Goal: Information Seeking & Learning: Learn about a topic

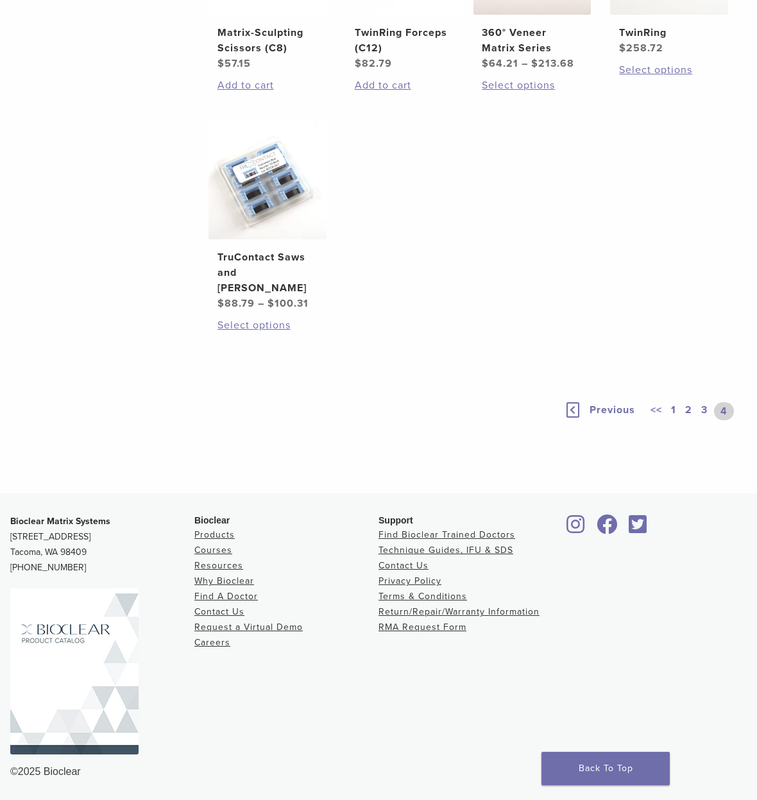
scroll to position [888, 0]
click at [674, 408] on link "1" at bounding box center [673, 411] width 10 height 18
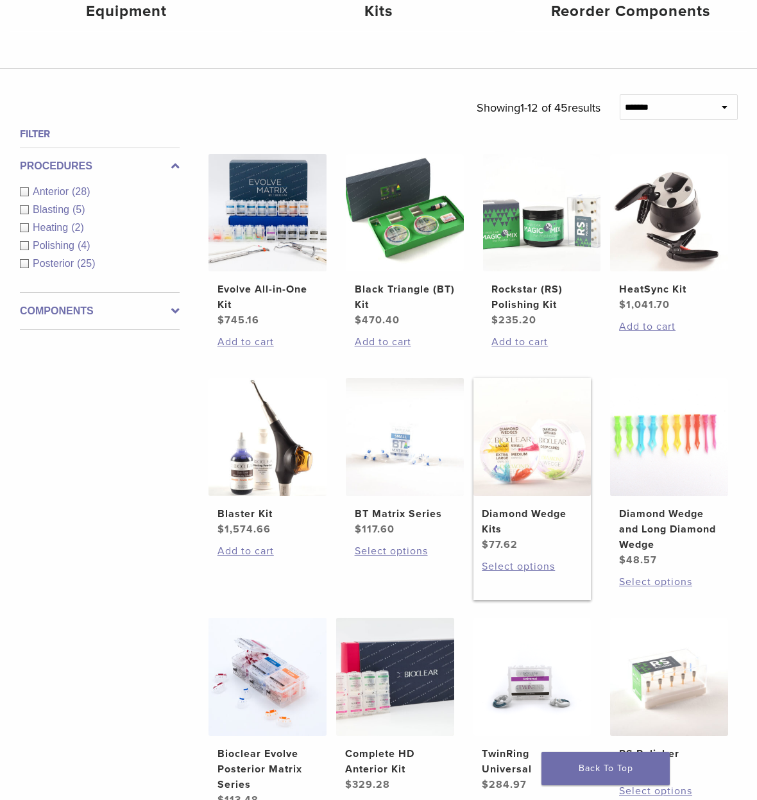
scroll to position [328, 0]
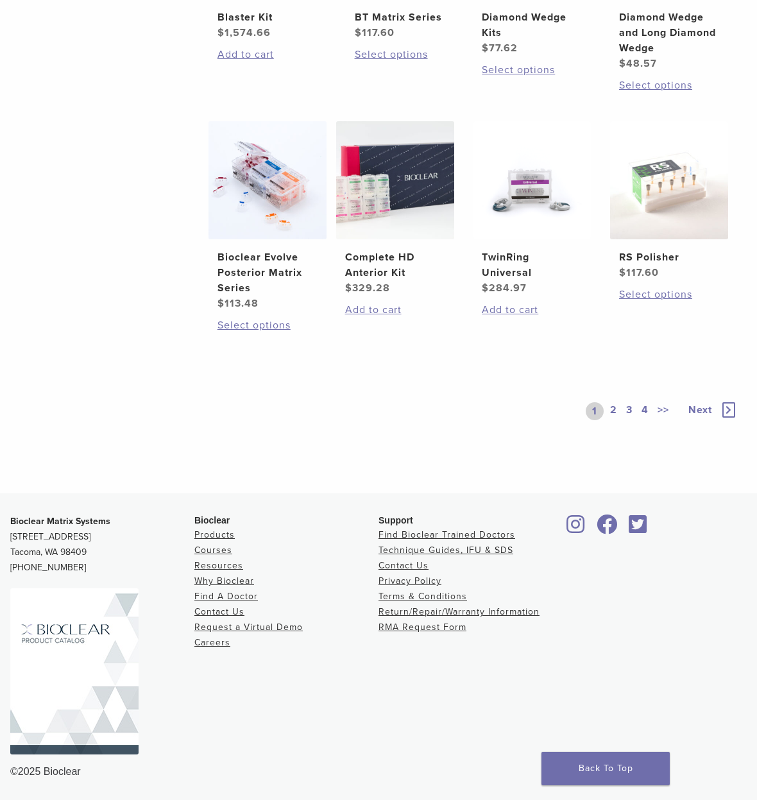
click at [612, 409] on link "2" at bounding box center [613, 411] width 12 height 18
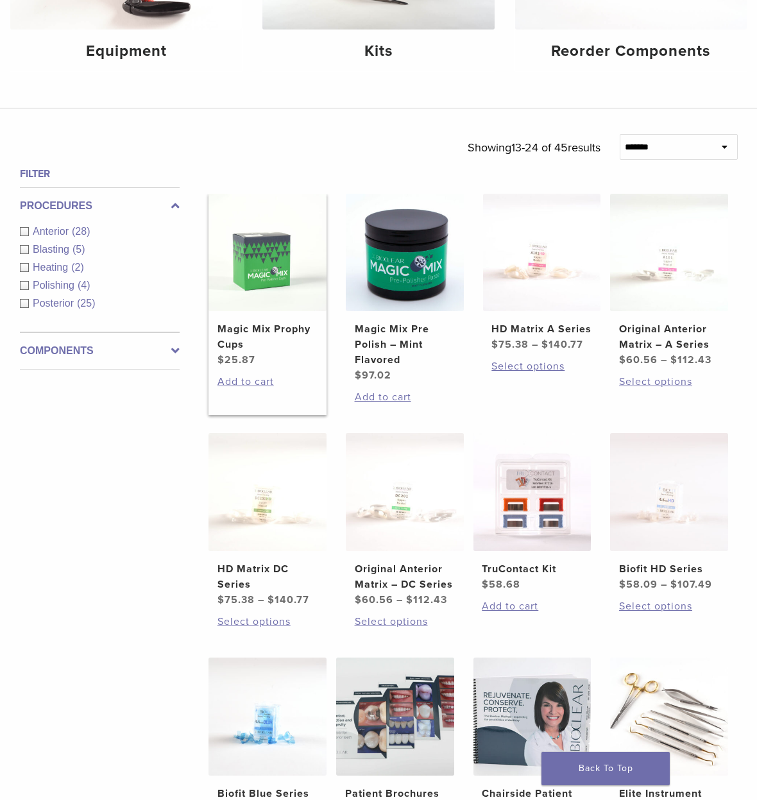
scroll to position [285, 0]
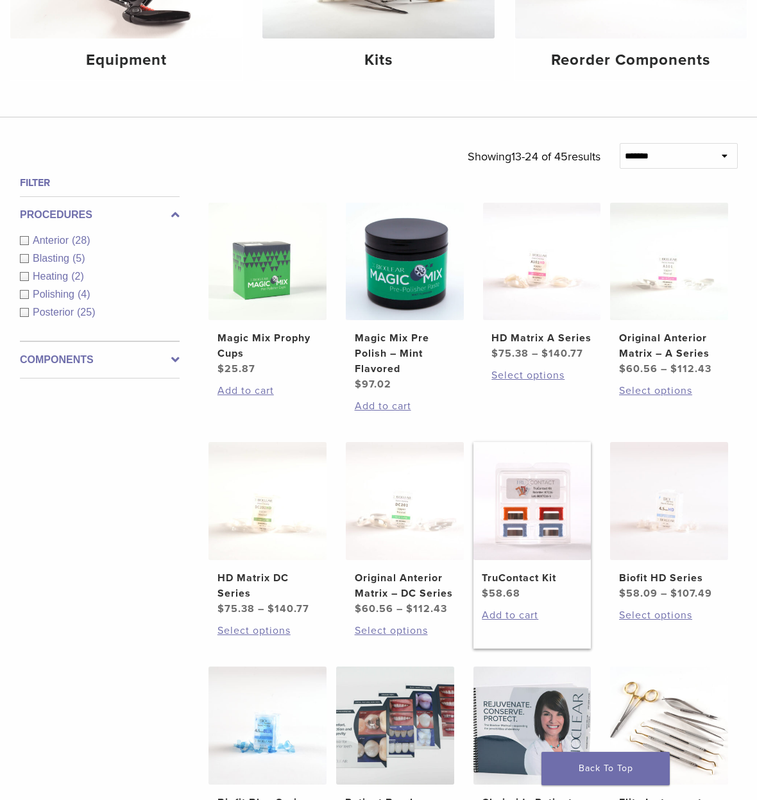
click at [540, 545] on img at bounding box center [532, 501] width 118 height 118
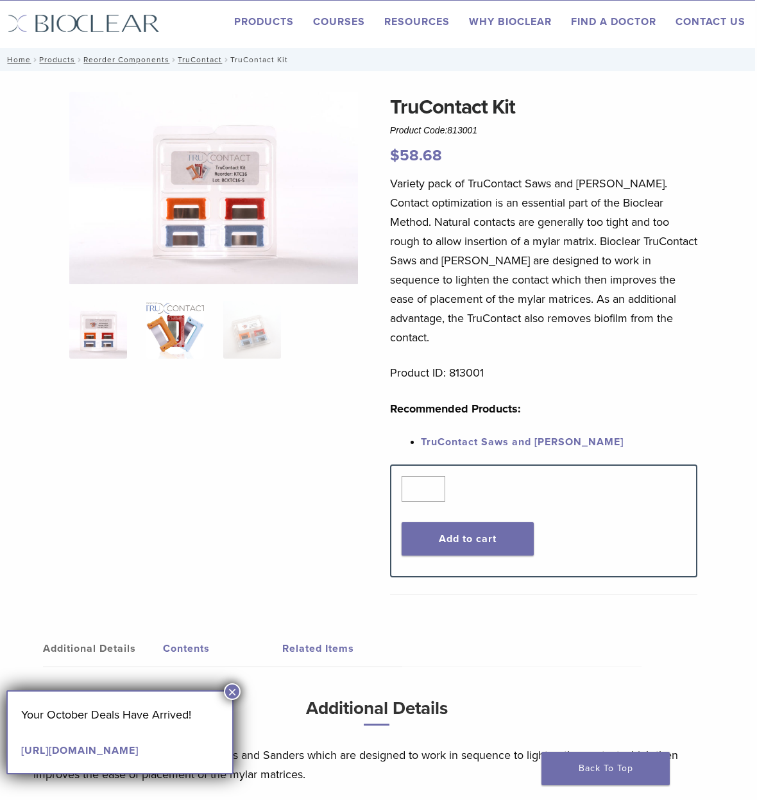
scroll to position [28, 2]
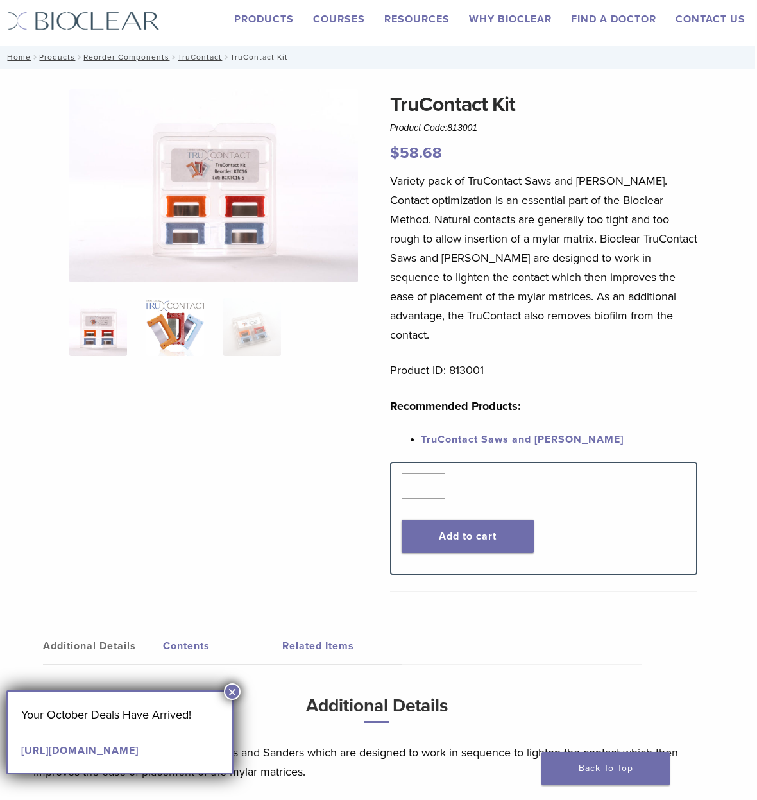
click at [176, 337] on img at bounding box center [175, 327] width 58 height 58
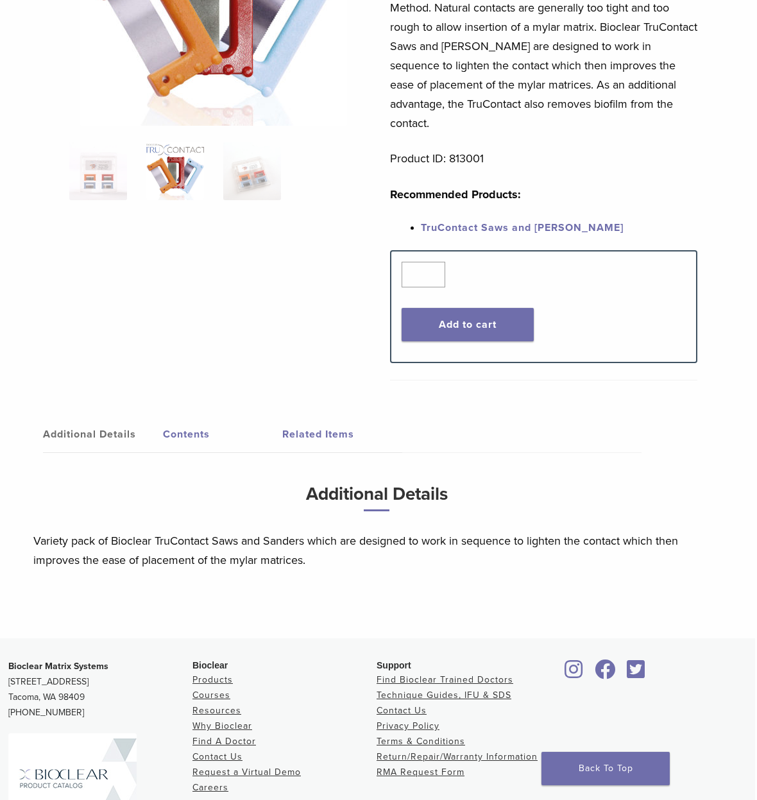
scroll to position [366, 2]
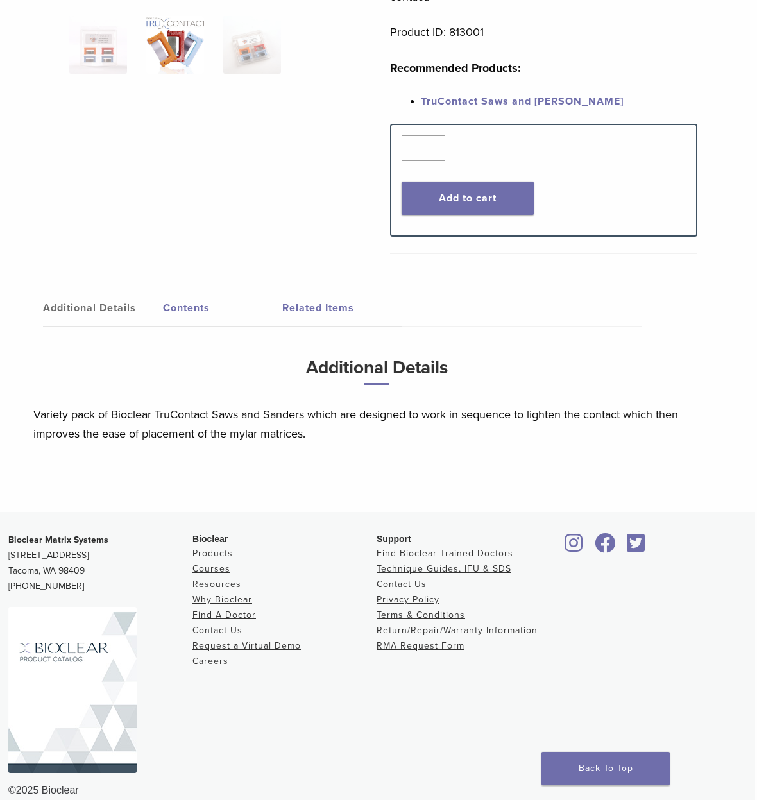
click at [176, 290] on link "Contents" at bounding box center [223, 308] width 120 height 36
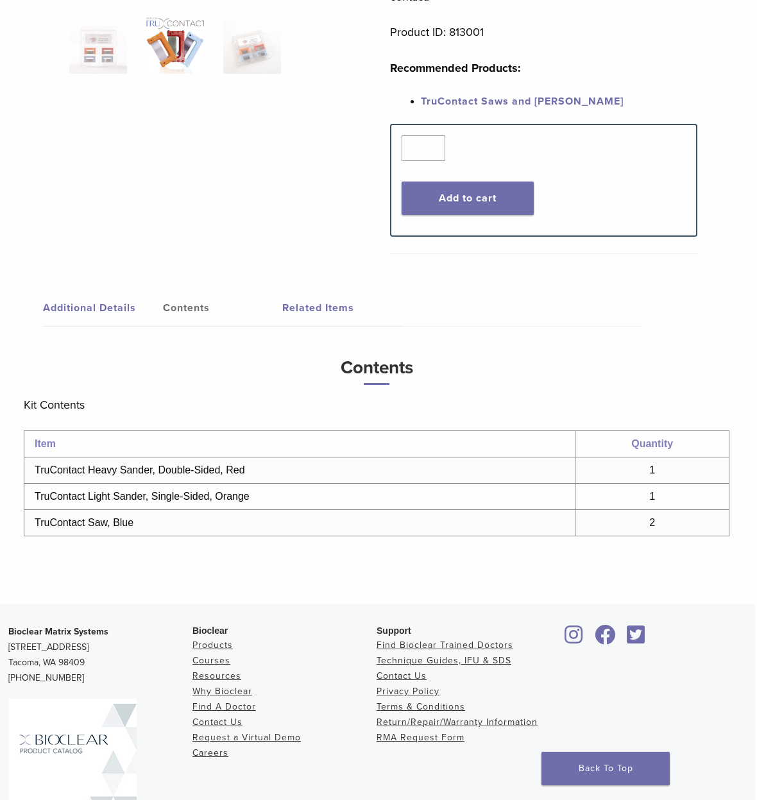
click at [297, 290] on link "Related Items" at bounding box center [342, 308] width 120 height 36
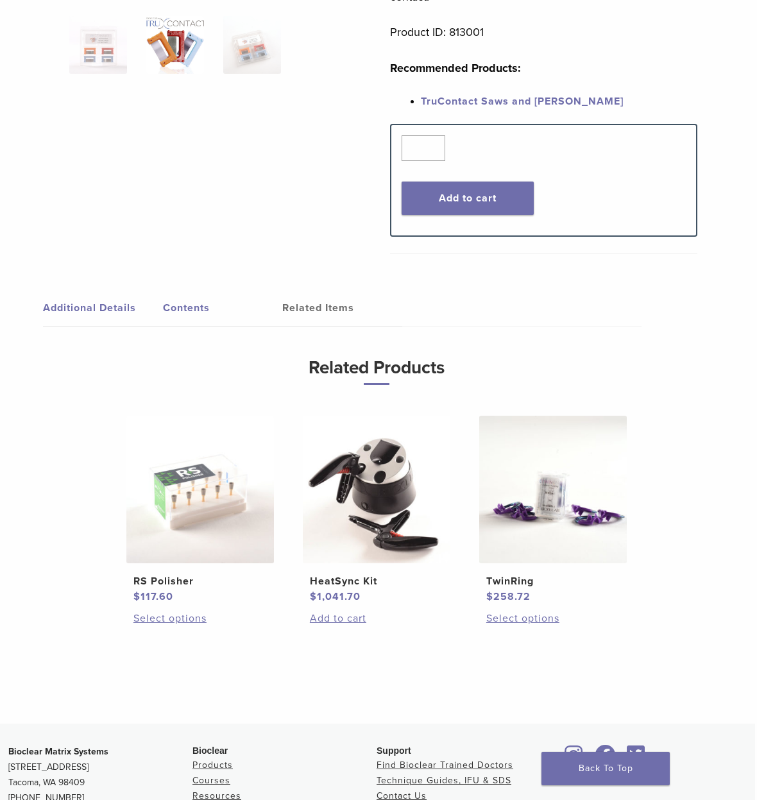
click at [203, 290] on link "Contents" at bounding box center [223, 308] width 120 height 36
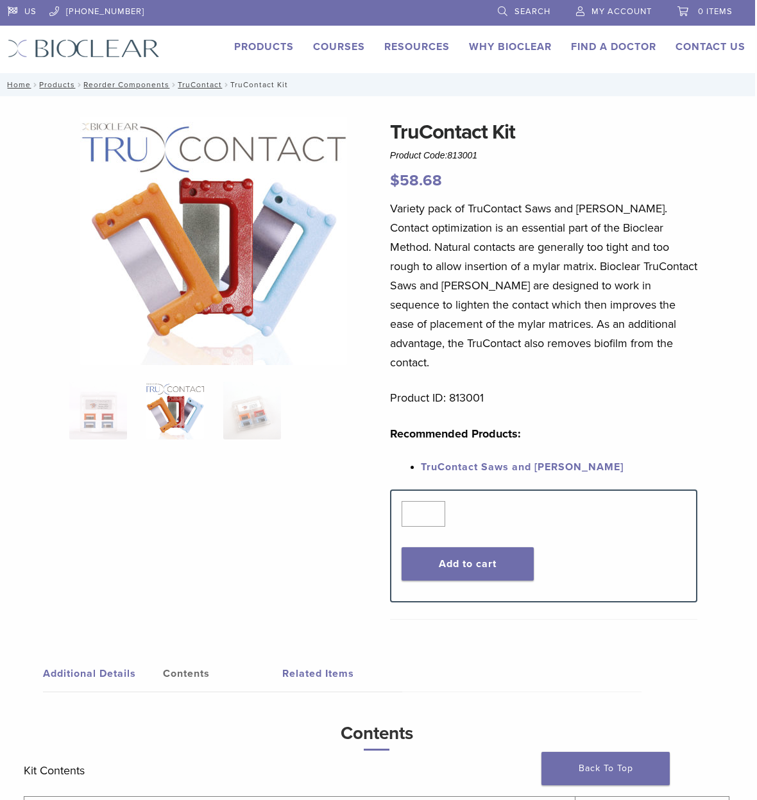
scroll to position [0, 2]
click at [512, 460] on link "TruContact Saws and [PERSON_NAME]" at bounding box center [522, 466] width 203 height 13
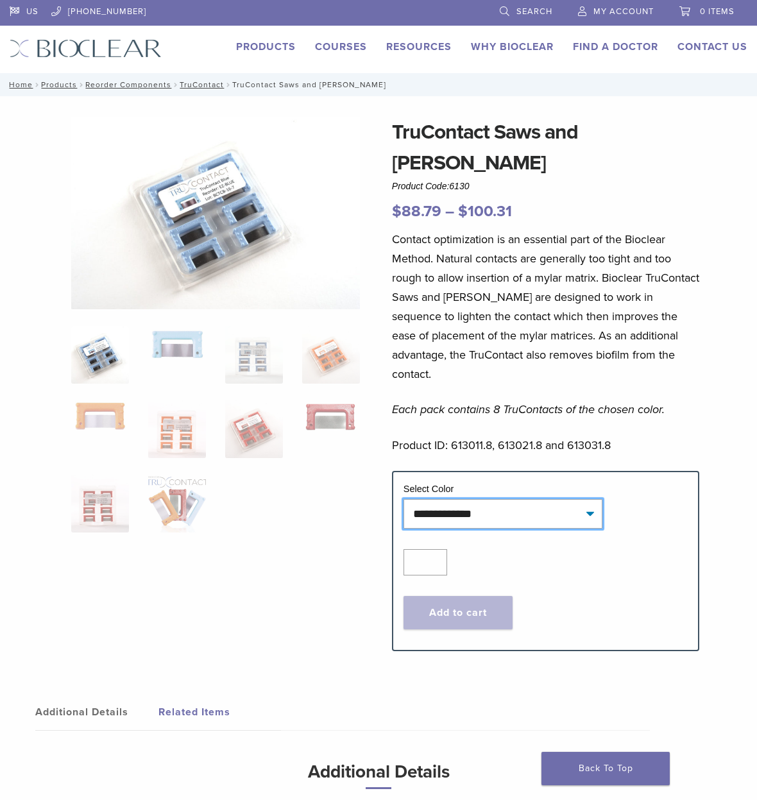
select select "****"
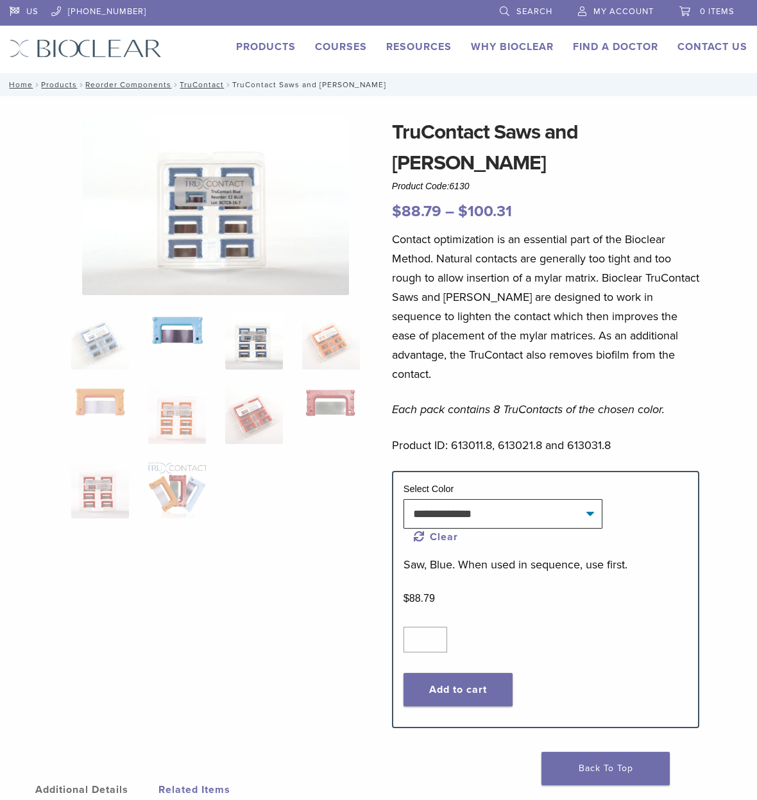
click at [178, 350] on li at bounding box center [177, 341] width 58 height 58
click at [181, 347] on li at bounding box center [177, 341] width 58 height 58
click at [344, 228] on img at bounding box center [215, 206] width 267 height 178
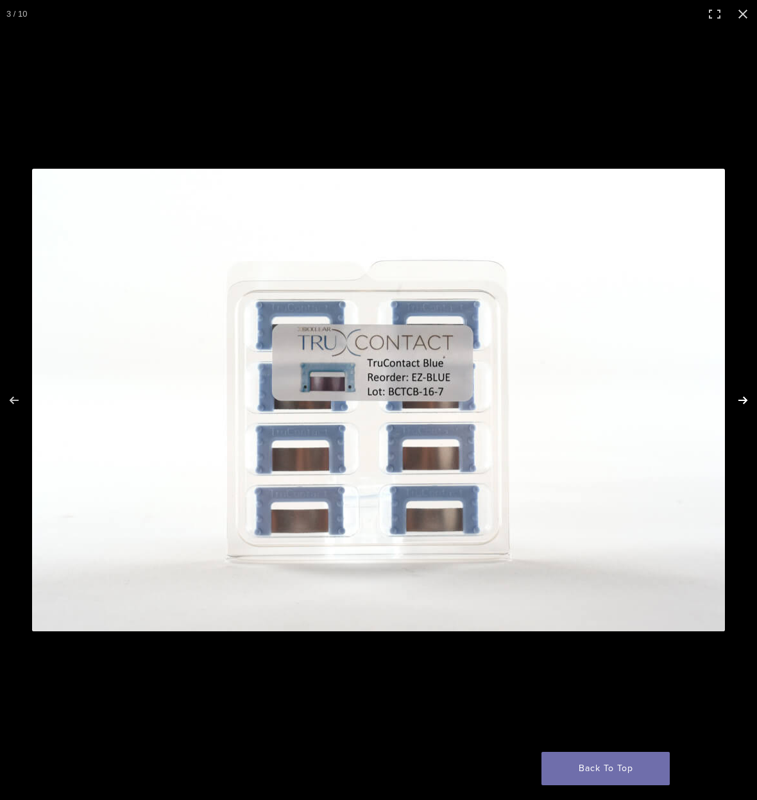
click at [741, 398] on button "Next (arrow right)" at bounding box center [734, 400] width 45 height 64
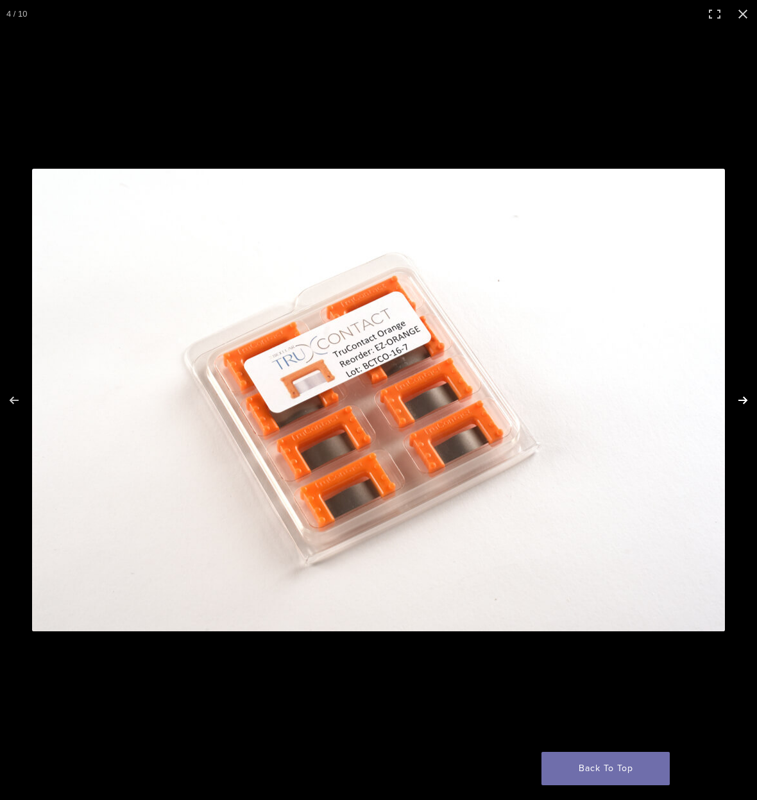
click at [741, 397] on button "Next (arrow right)" at bounding box center [734, 400] width 45 height 64
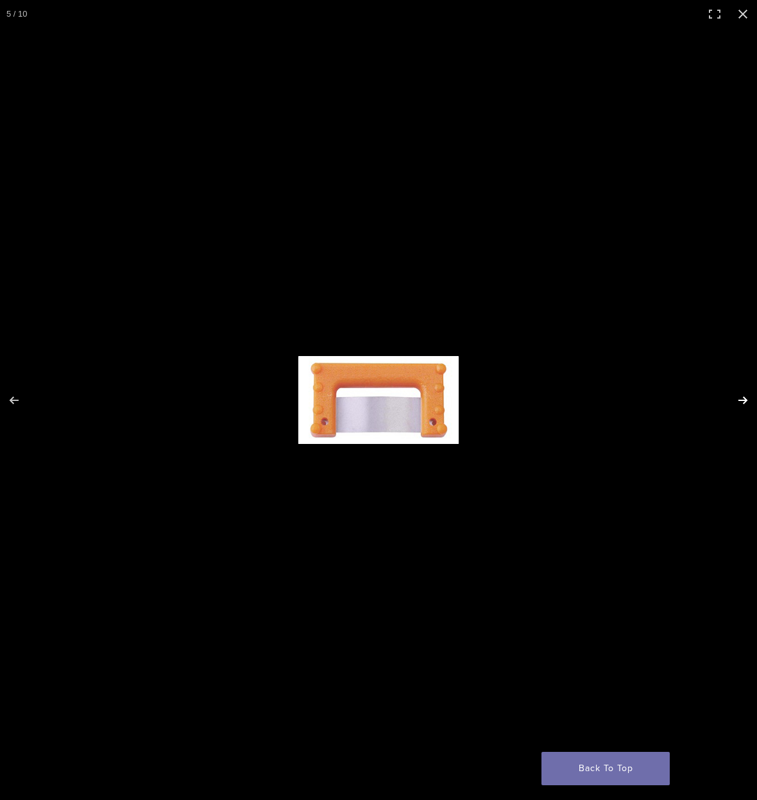
click at [741, 397] on button "Next (arrow right)" at bounding box center [734, 400] width 45 height 64
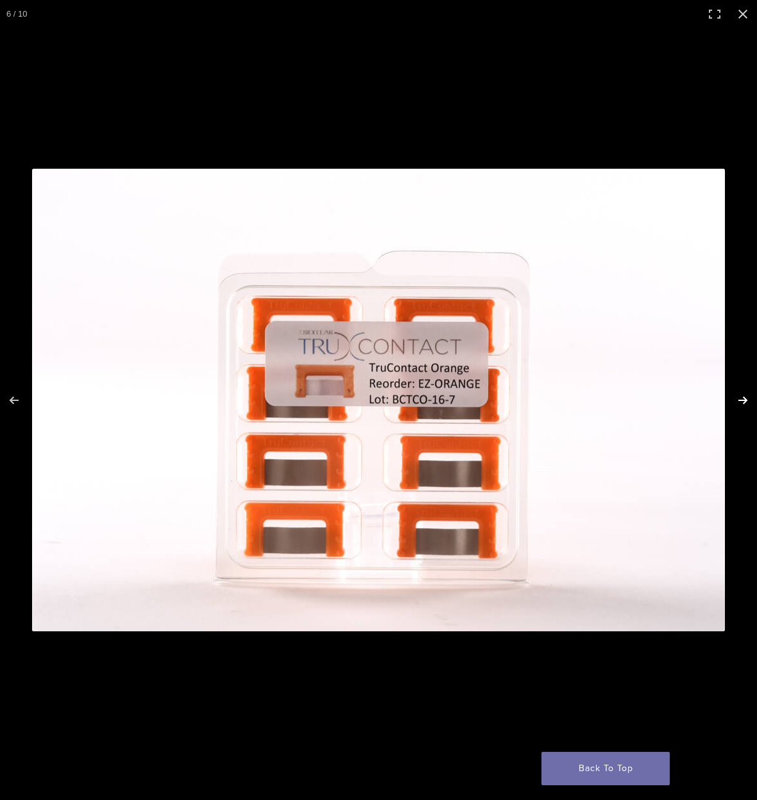
click at [745, 401] on button "Next (arrow right)" at bounding box center [734, 400] width 45 height 64
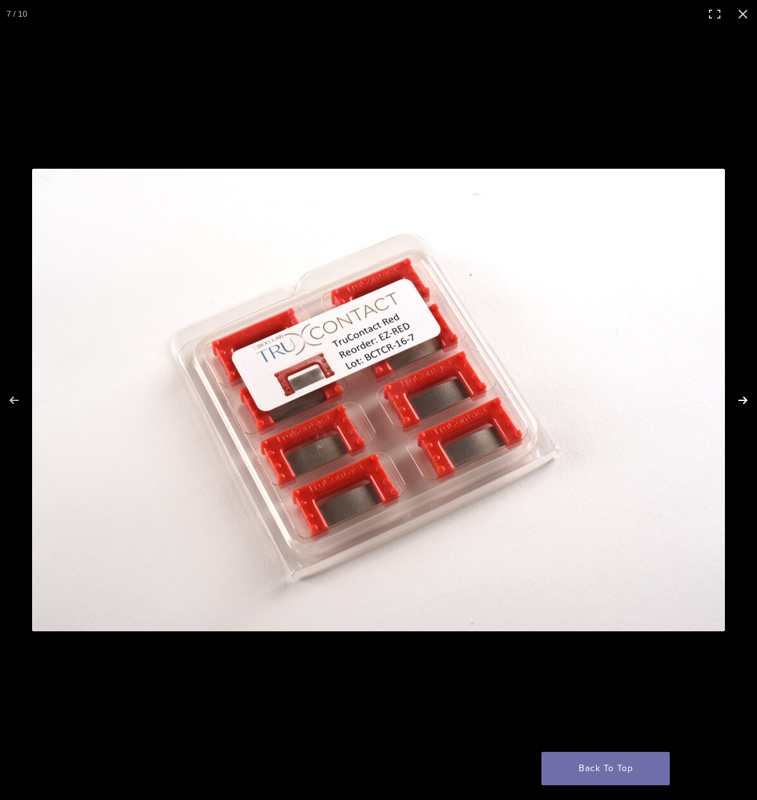
click at [745, 401] on button "Next (arrow right)" at bounding box center [734, 400] width 45 height 64
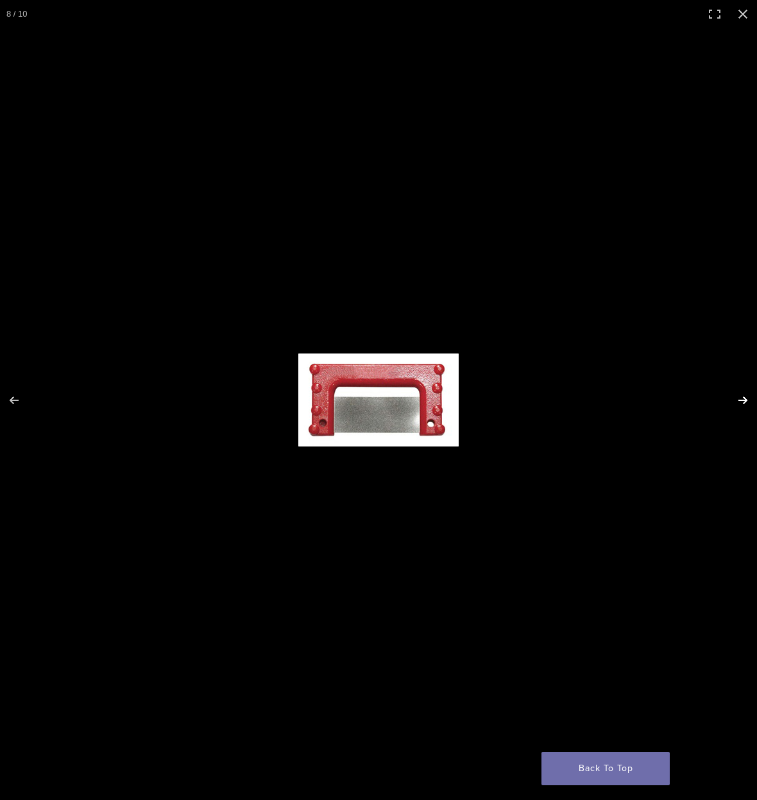
click at [744, 401] on button "Next (arrow right)" at bounding box center [734, 400] width 45 height 64
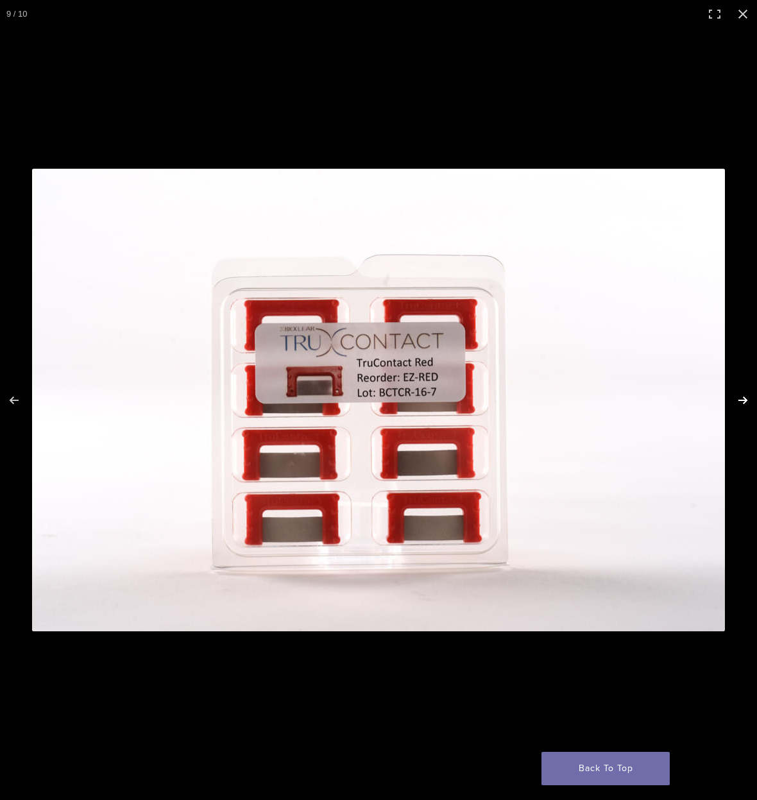
click at [745, 401] on button "Next (arrow right)" at bounding box center [734, 400] width 45 height 64
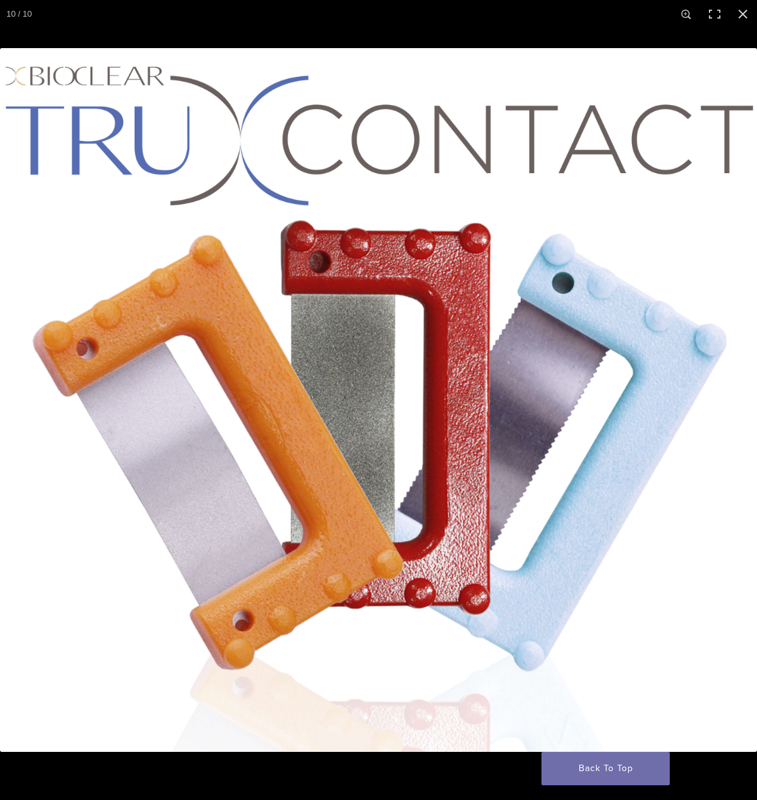
click at [745, 401] on button "Next (arrow right)" at bounding box center [734, 400] width 45 height 64
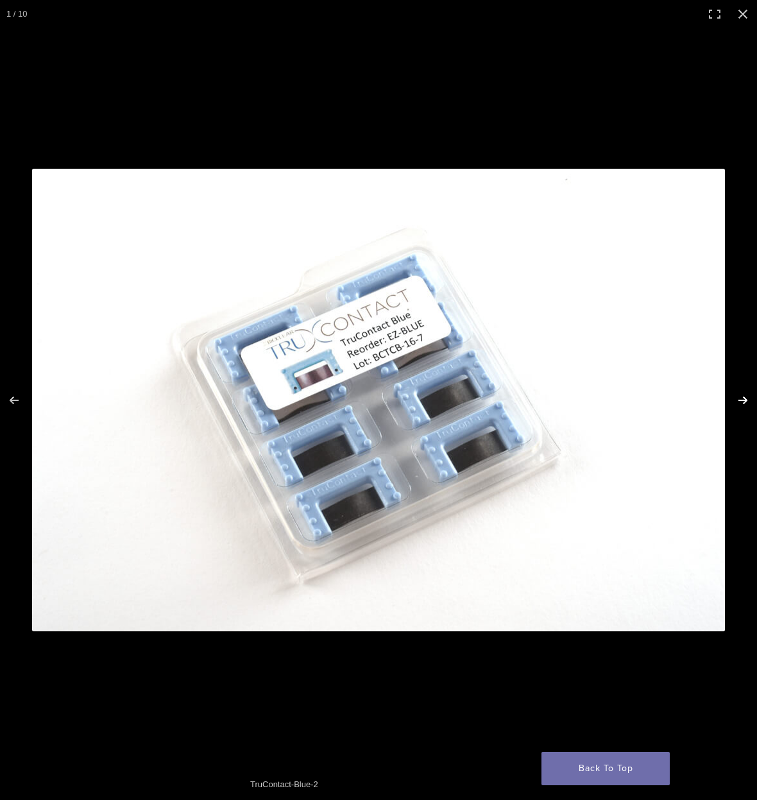
click at [739, 399] on button "Next (arrow right)" at bounding box center [734, 400] width 45 height 64
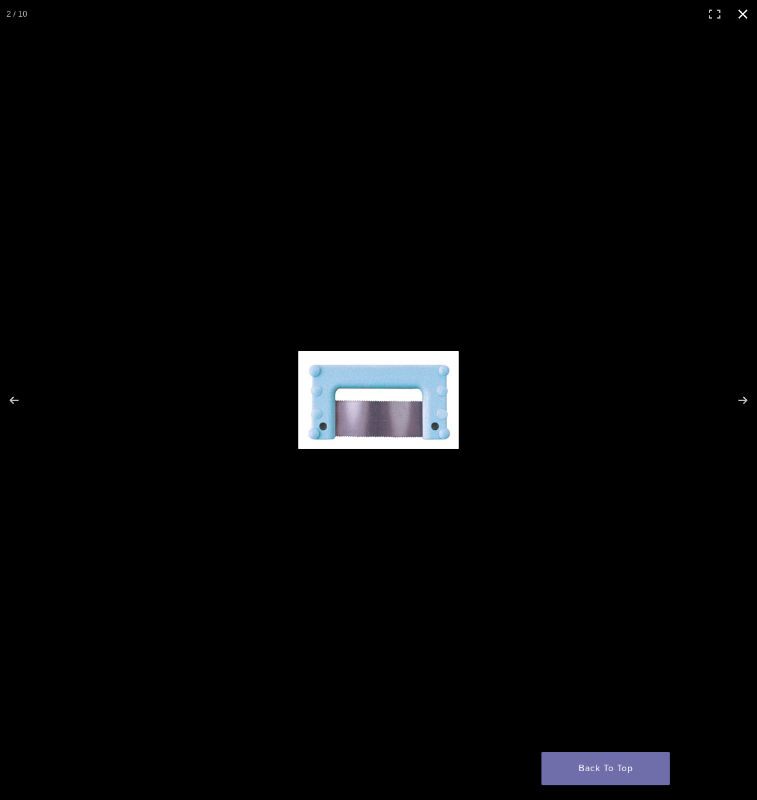
click at [741, 15] on button "Close (Esc)" at bounding box center [743, 14] width 28 height 28
